Goal: Find specific page/section: Find specific page/section

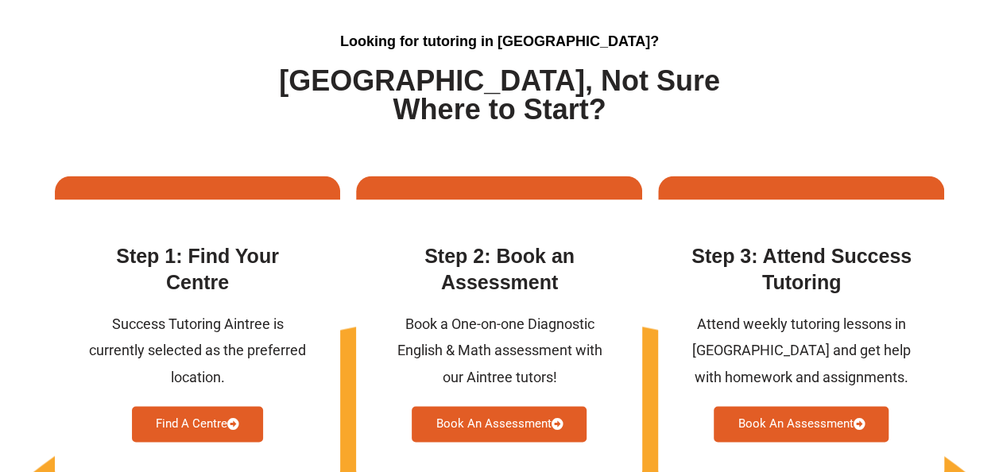
scroll to position [4006, 0]
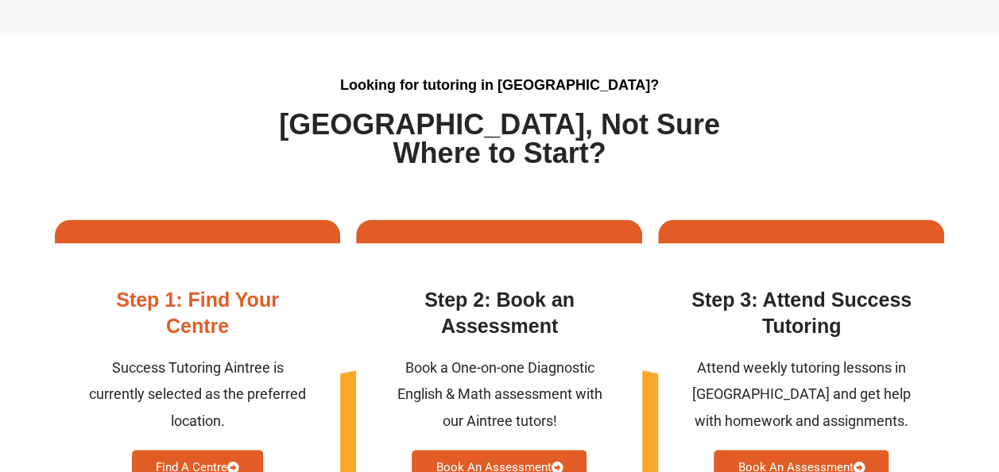
click at [221, 463] on link "Find A Centre" at bounding box center [197, 468] width 131 height 36
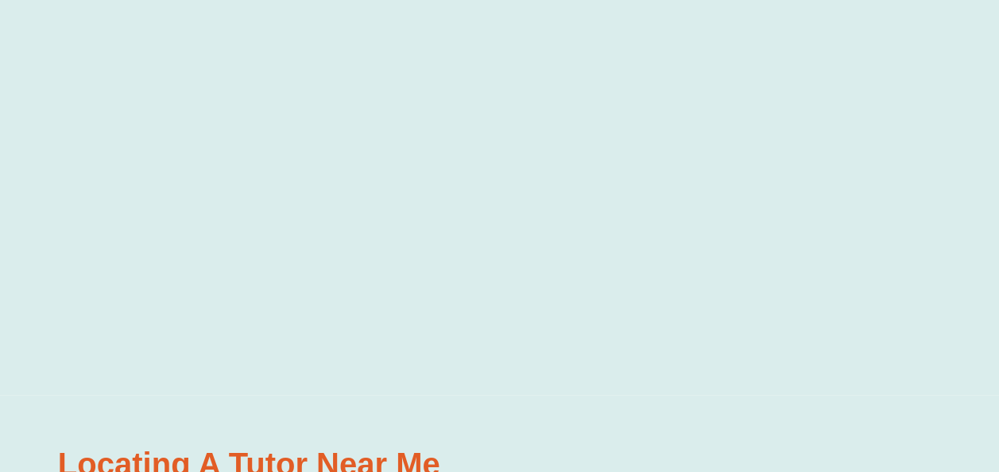
scroll to position [790, 0]
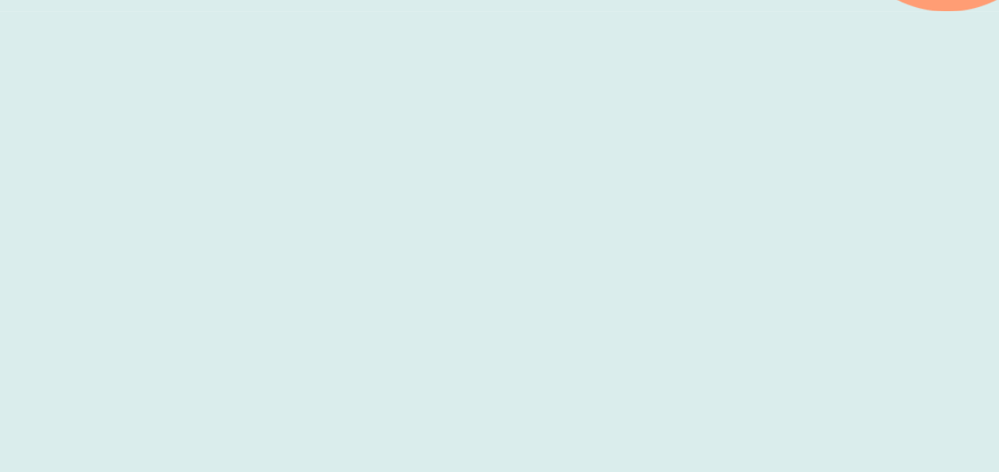
scroll to position [620, 0]
